Goal: Use online tool/utility: Utilize a website feature to perform a specific function

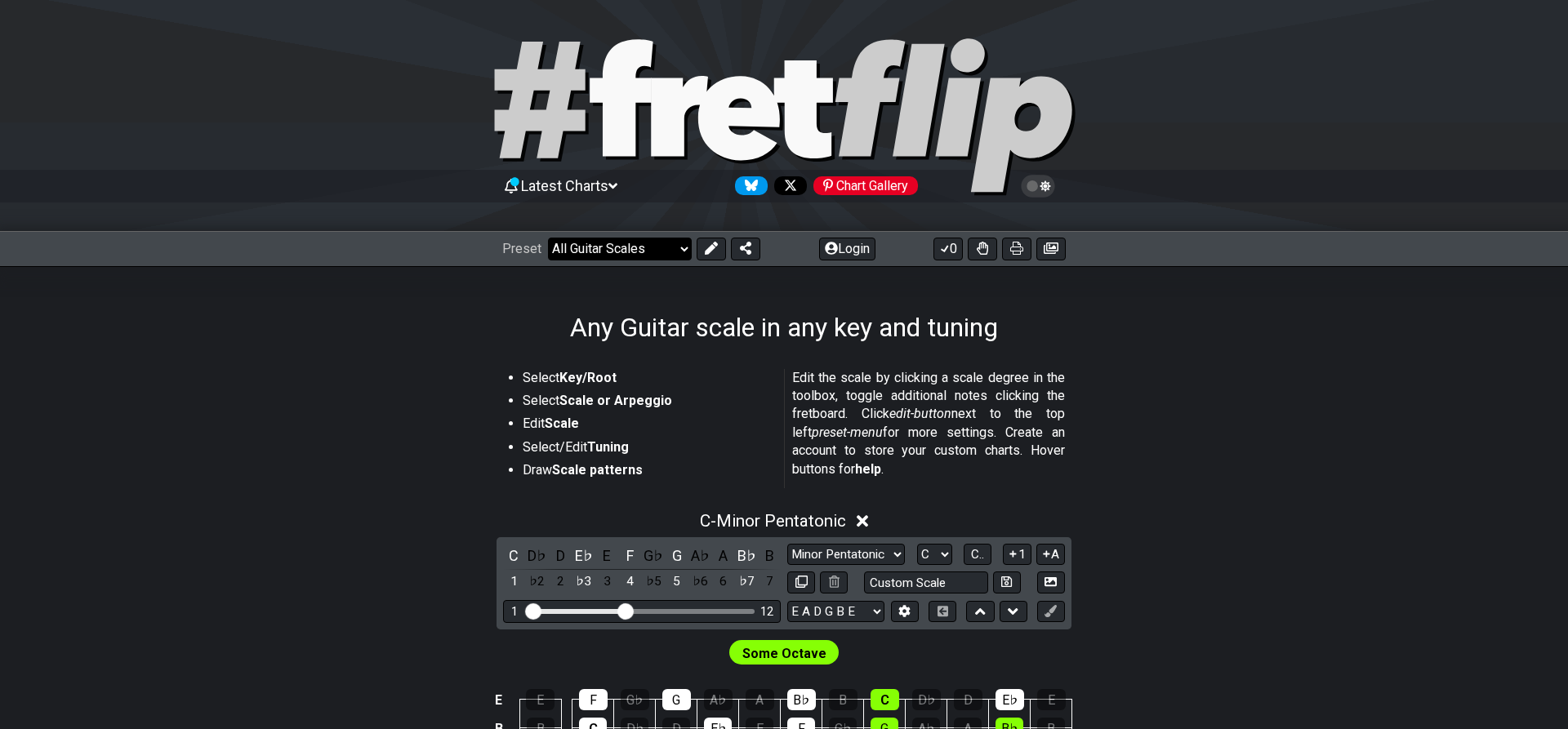
click at [548, 237] on select "Welcome to #fretflip! Initial Preset Custom Preset Minor Pentatonic Major Penta…" at bounding box center [620, 249] width 144 height 23
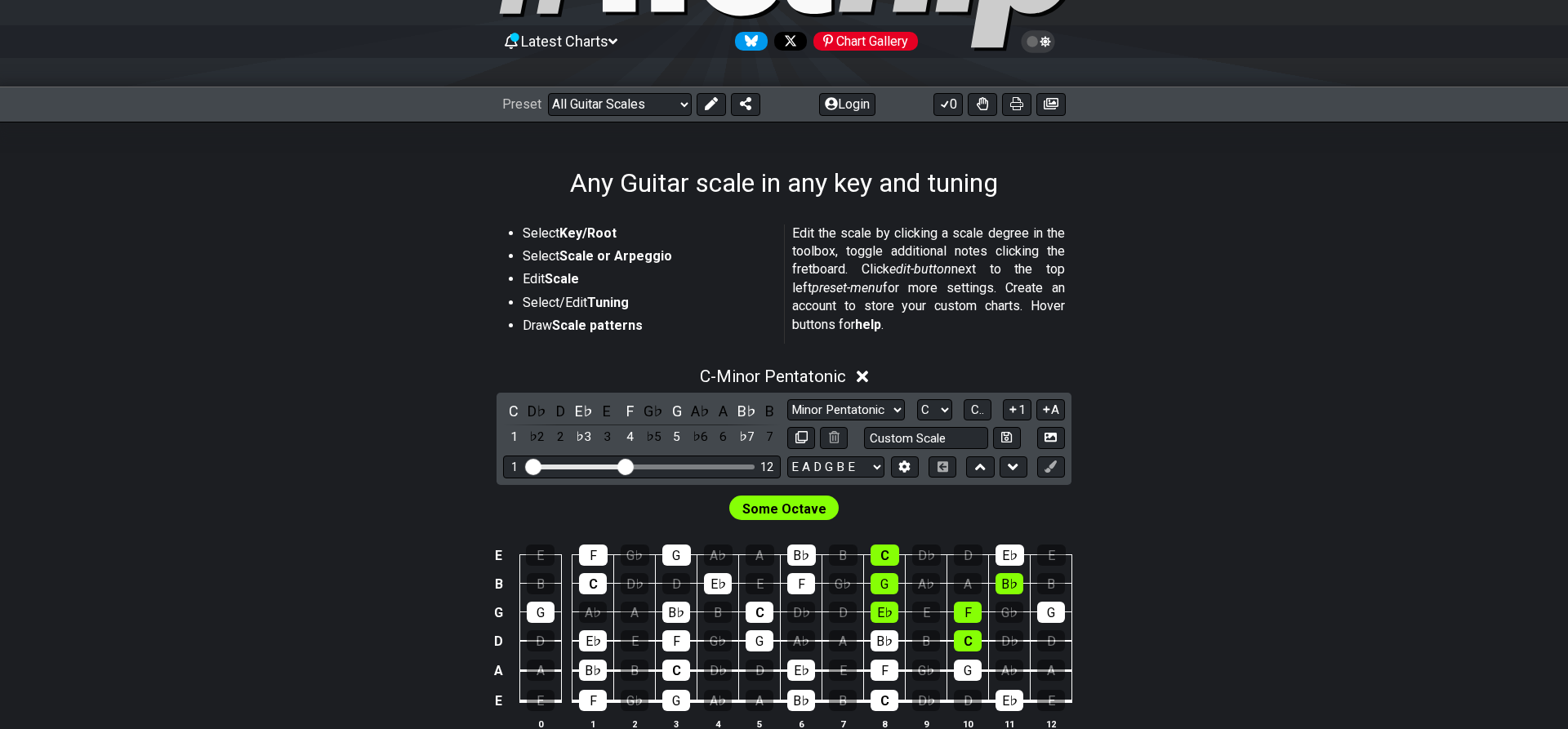
scroll to position [167, 0]
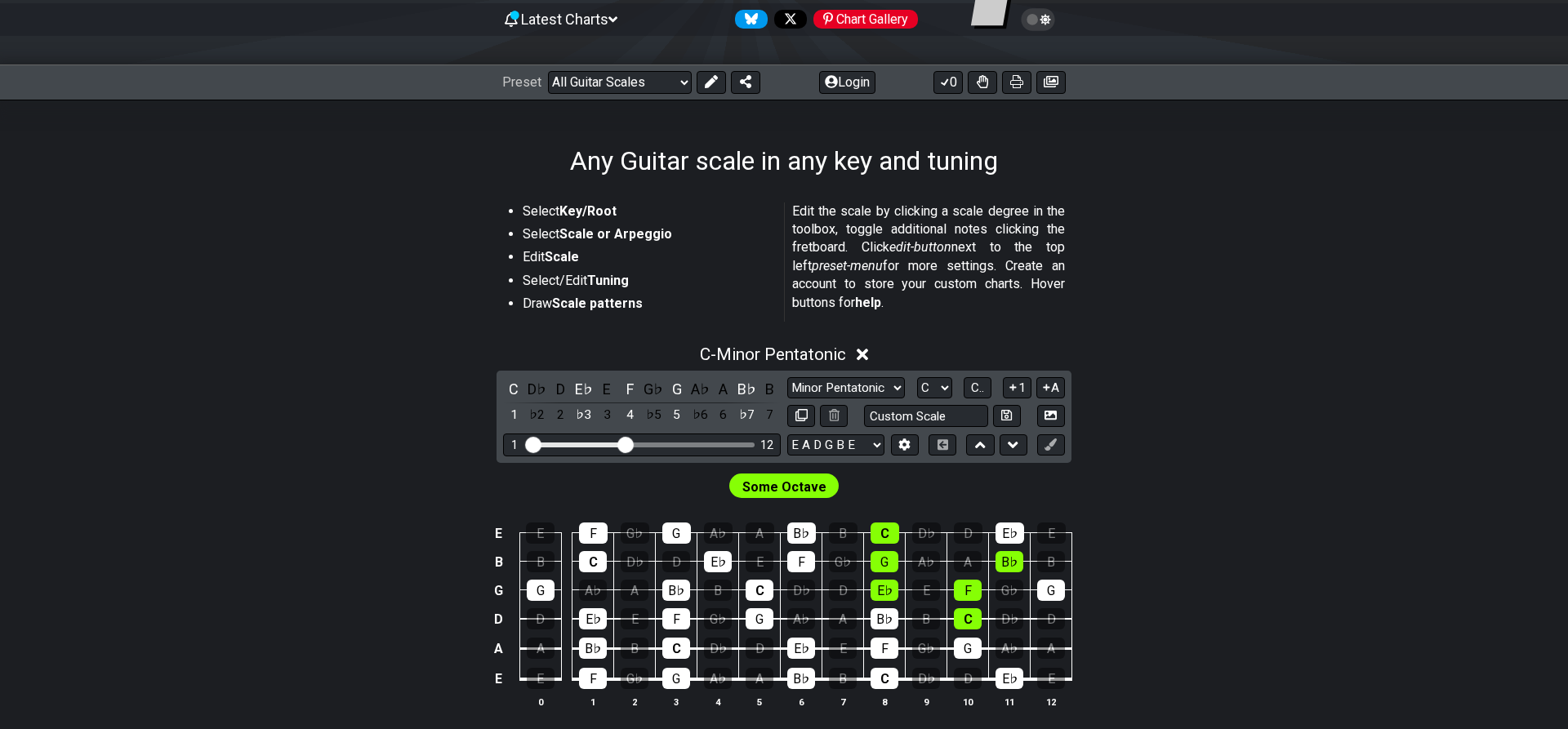
click at [869, 354] on icon at bounding box center [863, 354] width 12 height 17
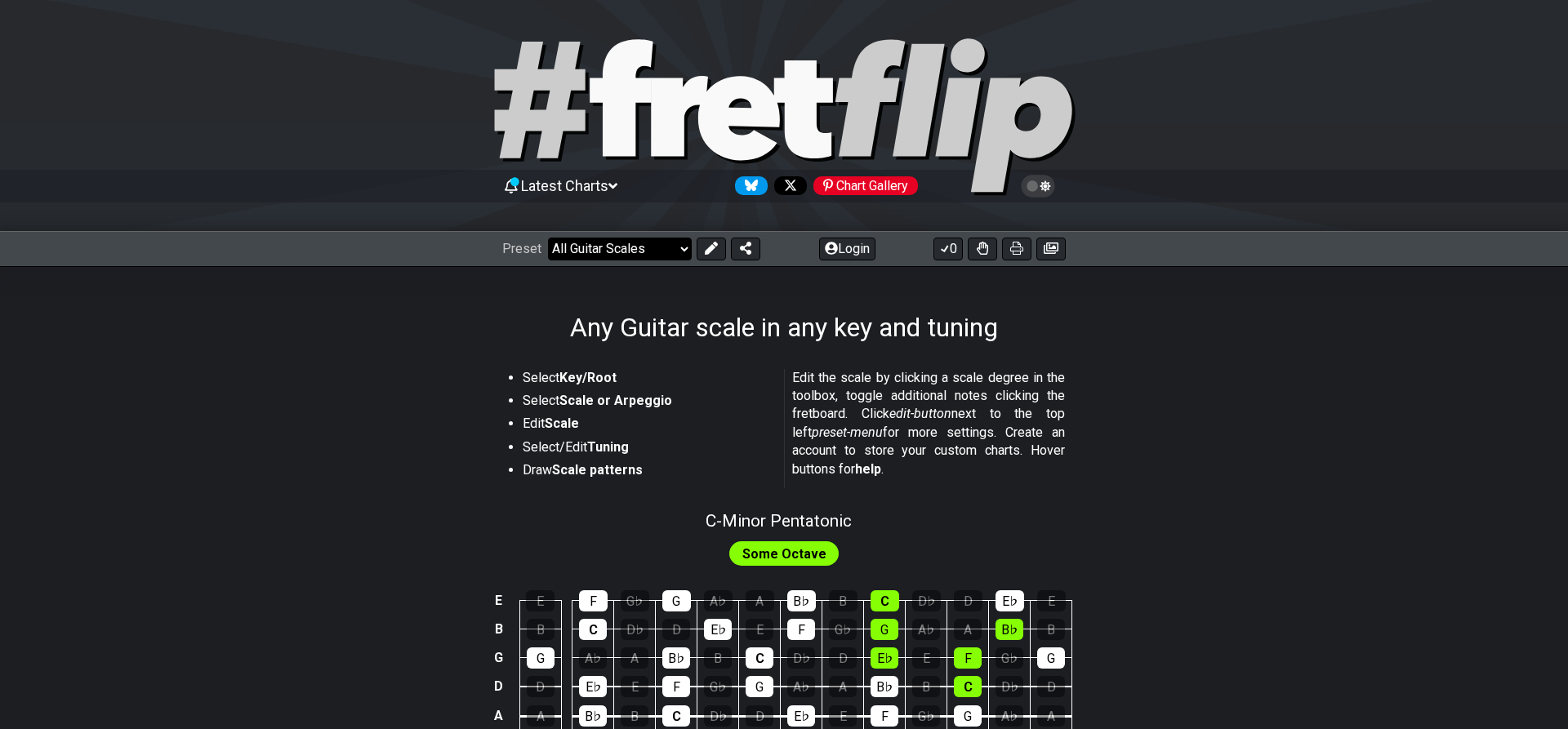
click at [548, 237] on select "Welcome to #fretflip! Initial Preset Custom Preset Minor Pentatonic Major Penta…" at bounding box center [620, 249] width 144 height 23
click at [640, 252] on select "Welcome to #fretflip! Initial Preset Custom Preset Minor Pentatonic Major Penta…" at bounding box center [620, 249] width 144 height 23
click at [715, 246] on icon at bounding box center [712, 249] width 13 height 13
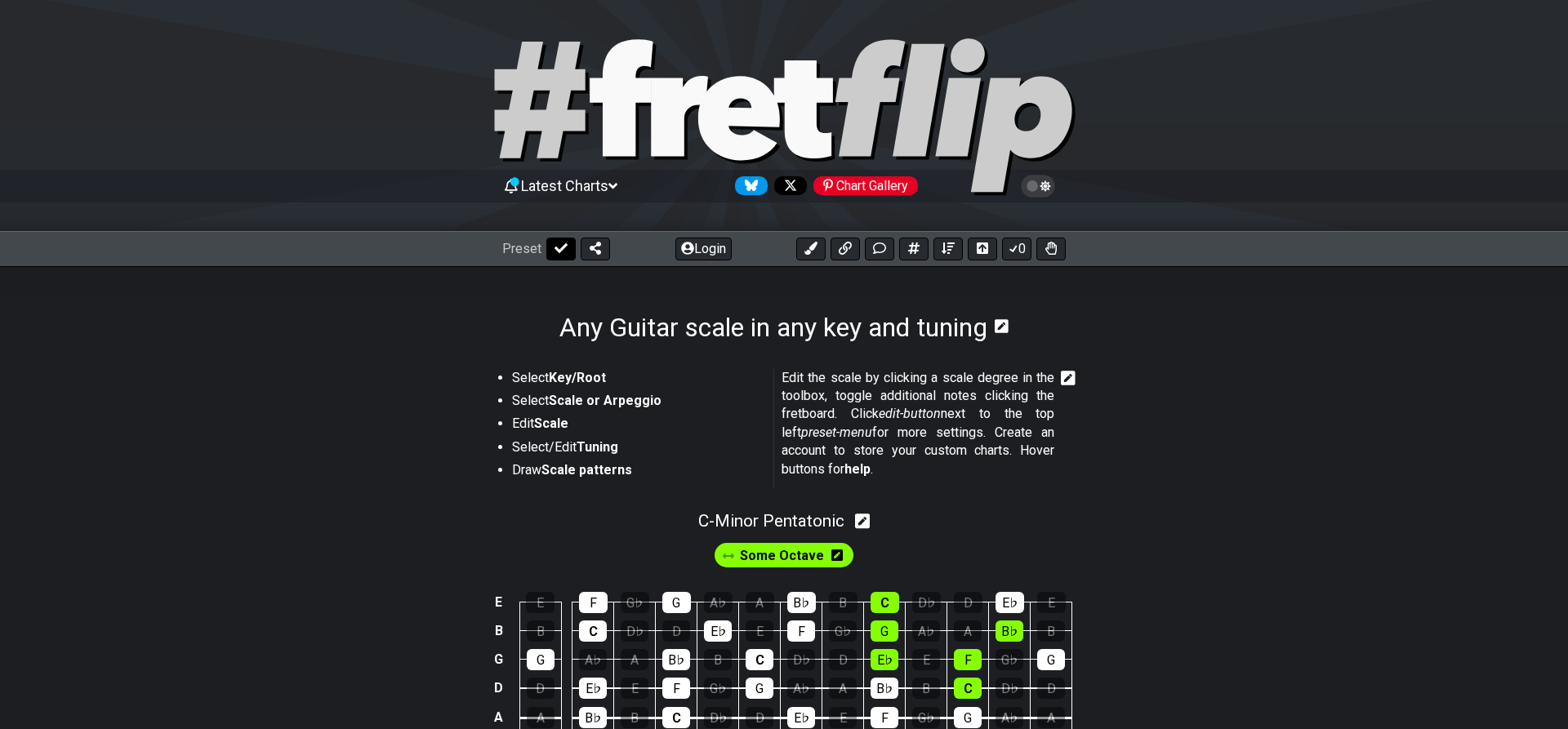
click at [560, 247] on icon at bounding box center [561, 249] width 13 height 13
select select "/guitar-scales"
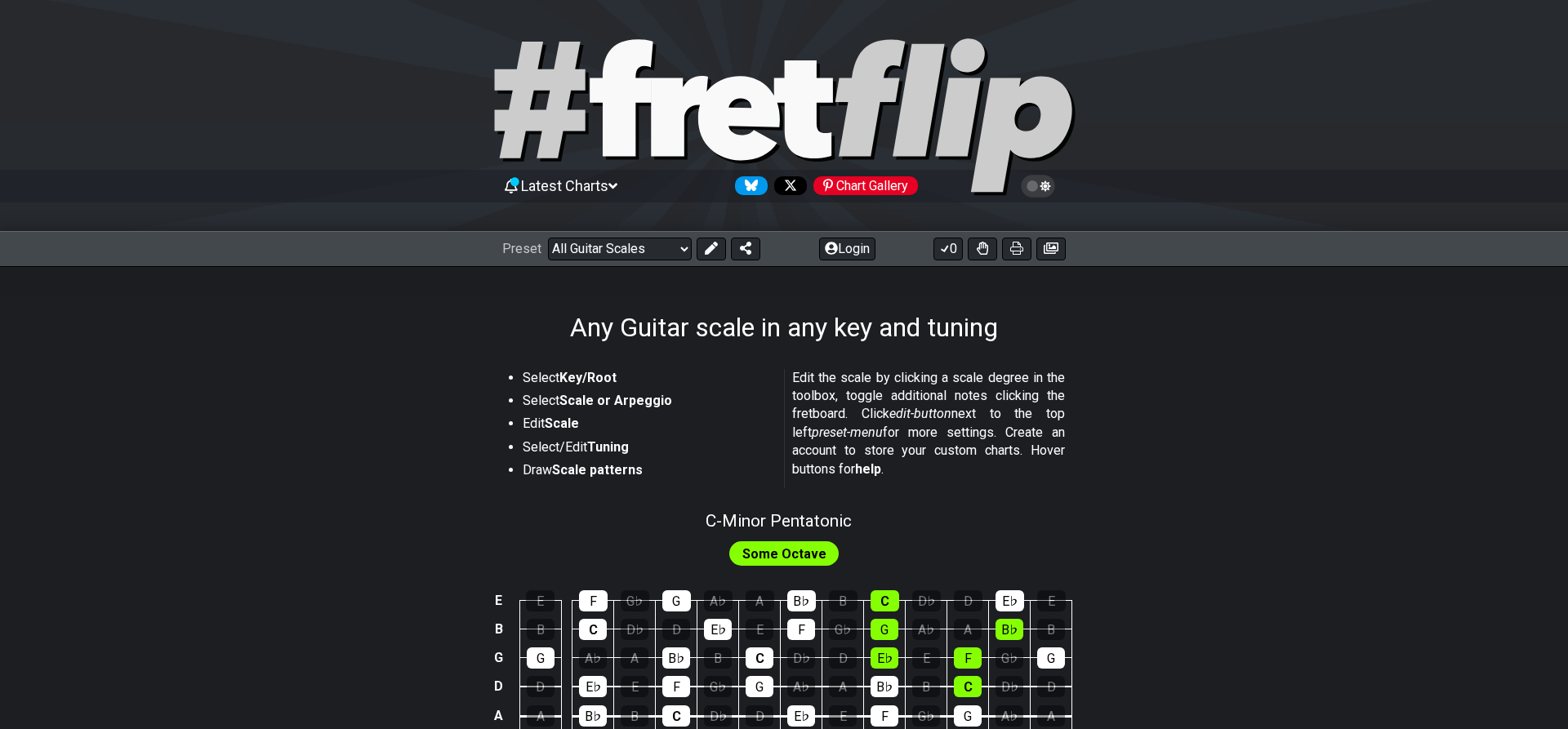
click at [587, 382] on strong "Key/Root" at bounding box center [588, 377] width 57 height 15
click at [605, 411] on li "Select Scale or Arpeggio" at bounding box center [647, 403] width 250 height 23
click at [548, 237] on select "Welcome to #fretflip! Initial Preset Custom Preset Minor Pentatonic Major Penta…" at bounding box center [620, 249] width 144 height 23
click at [1169, 371] on section "Select Key/Root Select Scale or Arpeggio Edit Scale Select/Edit Tuning Draw Sca…" at bounding box center [784, 432] width 1274 height 139
click at [712, 248] on icon at bounding box center [712, 249] width 13 height 13
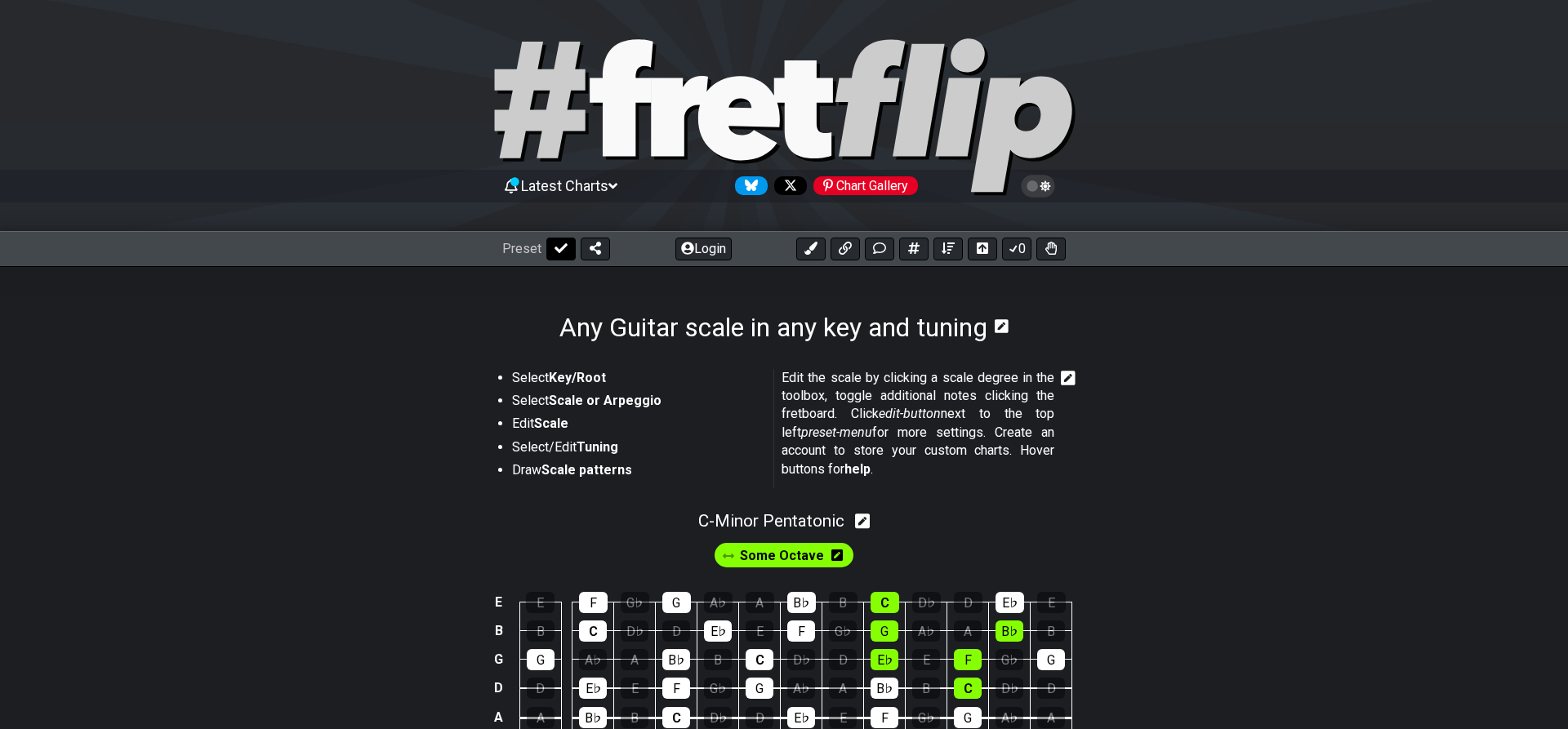
click at [559, 247] on icon at bounding box center [561, 249] width 13 height 13
select select "/guitar-scales"
